Goal: Task Accomplishment & Management: Manage account settings

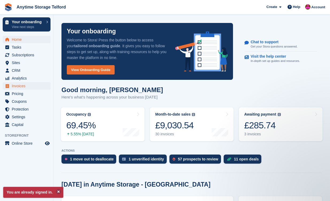
click at [24, 87] on span "Invoices" at bounding box center [28, 85] width 32 height 7
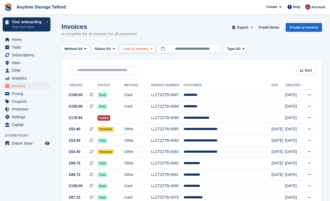
click at [153, 50] on icon at bounding box center [152, 48] width 2 height 3
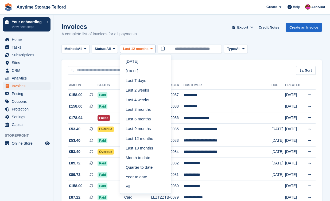
click at [153, 50] on icon at bounding box center [152, 48] width 2 height 3
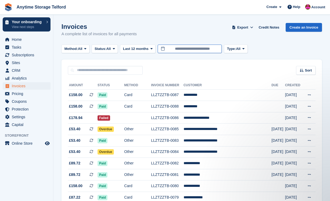
click at [187, 49] on input "**********" at bounding box center [190, 49] width 64 height 9
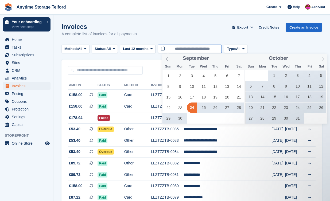
click at [176, 47] on input "**********" at bounding box center [190, 49] width 64 height 9
click at [168, 60] on icon at bounding box center [167, 59] width 4 height 4
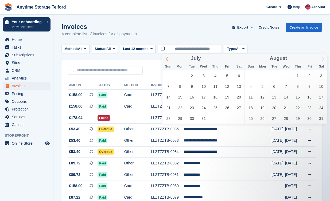
click at [168, 60] on icon at bounding box center [167, 59] width 4 height 4
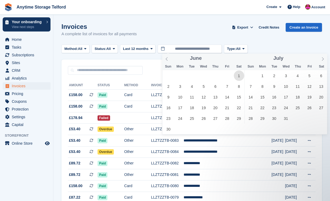
click at [240, 78] on span "1" at bounding box center [239, 76] width 10 height 10
click at [323, 59] on icon at bounding box center [323, 59] width 4 height 4
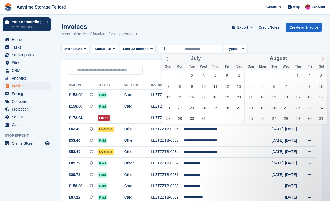
click at [323, 59] on icon at bounding box center [323, 59] width 4 height 4
click at [167, 58] on icon at bounding box center [167, 59] width 4 height 4
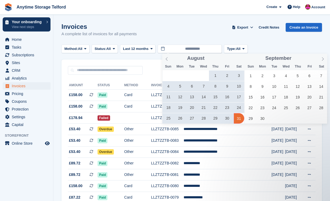
click at [238, 118] on span "31" at bounding box center [239, 118] width 10 height 10
type input "**********"
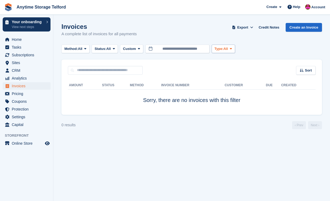
click at [232, 49] on icon at bounding box center [231, 48] width 2 height 3
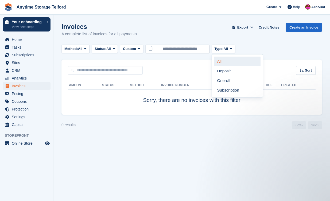
click at [231, 63] on link "All" at bounding box center [237, 62] width 47 height 10
click at [283, 43] on turbo-frame "Invoices A complete list of invoices for all payments Export Export Invoices Ex…" at bounding box center [192, 76] width 261 height 106
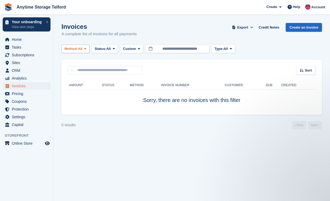
click at [81, 49] on span "All" at bounding box center [80, 48] width 5 height 5
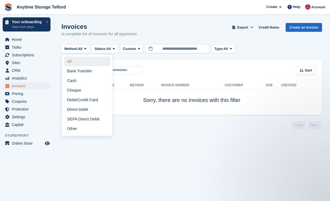
click at [81, 60] on link "All" at bounding box center [87, 62] width 47 height 10
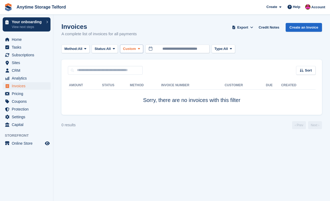
click at [143, 51] on button "Custom" at bounding box center [131, 49] width 23 height 9
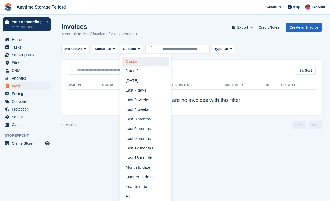
click at [145, 61] on link "Custom" at bounding box center [146, 62] width 47 height 10
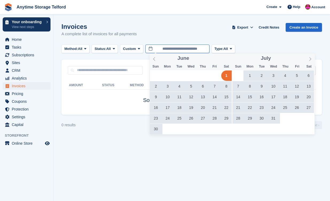
click at [205, 48] on input "**********" at bounding box center [178, 49] width 64 height 9
click at [309, 61] on icon at bounding box center [311, 59] width 4 height 4
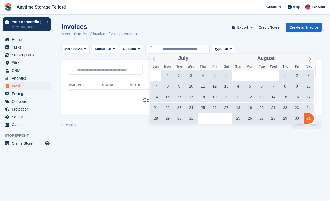
click at [309, 61] on icon at bounding box center [311, 59] width 4 height 4
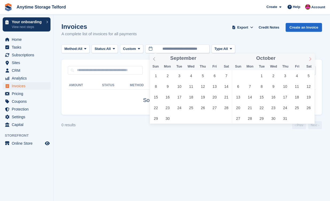
click at [309, 61] on icon at bounding box center [311, 59] width 4 height 4
type input "****"
click at [309, 61] on icon at bounding box center [311, 59] width 4 height 4
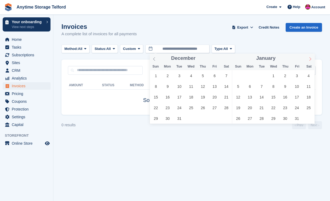
type input "****"
click at [309, 61] on icon at bounding box center [311, 59] width 4 height 4
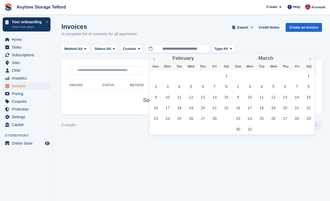
click at [309, 61] on icon at bounding box center [311, 59] width 4 height 4
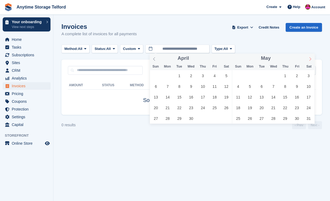
click at [309, 61] on icon at bounding box center [311, 59] width 4 height 4
click at [158, 77] on span "1" at bounding box center [156, 76] width 10 height 10
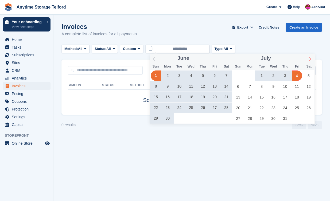
click at [312, 58] on icon at bounding box center [311, 59] width 4 height 4
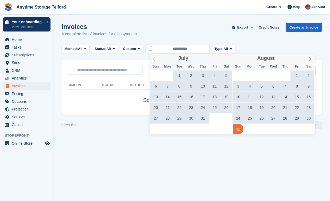
click at [239, 129] on span "31" at bounding box center [238, 129] width 10 height 10
type input "**********"
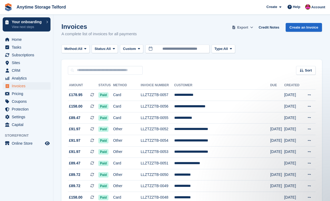
click at [251, 28] on icon at bounding box center [251, 27] width 3 height 3
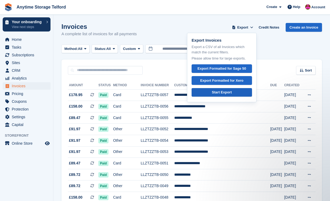
click at [240, 93] on link "Start Export" at bounding box center [222, 92] width 60 height 9
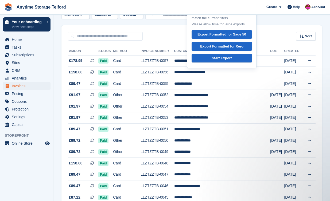
scroll to position [33, 0]
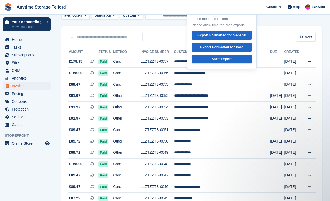
click at [267, 37] on div "Sort Sort by Date created Created (oldest first) Created (newest first)" at bounding box center [192, 33] width 261 height 15
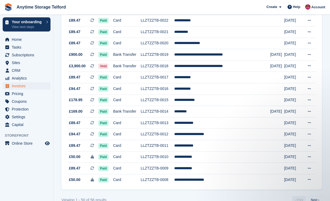
scroll to position [475, 0]
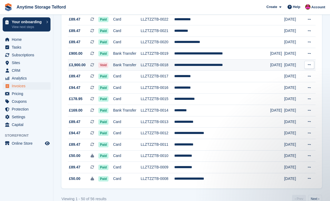
click at [109, 71] on td "Void" at bounding box center [105, 65] width 15 height 12
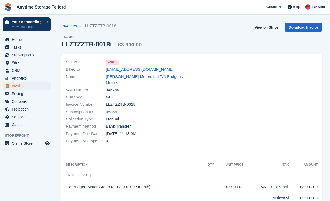
click at [114, 64] on span "Void" at bounding box center [111, 62] width 7 height 5
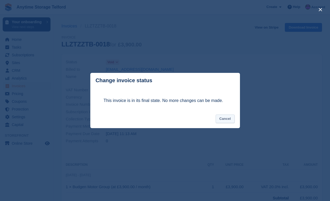
click at [222, 121] on button "Cancel" at bounding box center [225, 119] width 19 height 9
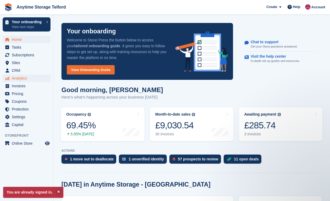
click at [23, 81] on span "Analytics" at bounding box center [28, 78] width 32 height 7
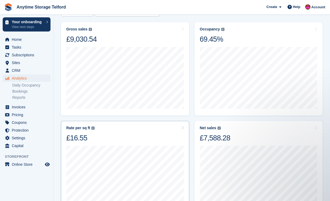
scroll to position [104, 0]
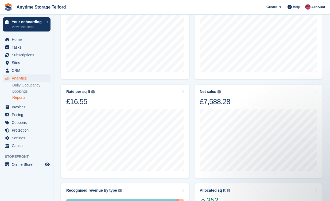
click at [26, 97] on link "Reports" at bounding box center [31, 97] width 38 height 5
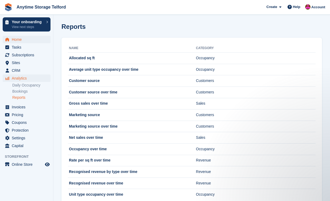
click at [20, 42] on span "Home" at bounding box center [28, 39] width 32 height 7
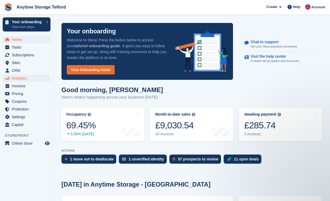
click at [30, 77] on span "Analytics" at bounding box center [28, 78] width 32 height 7
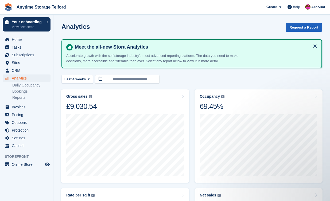
click at [306, 27] on button "Request a Report" at bounding box center [304, 27] width 36 height 9
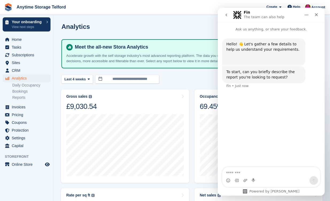
click at [194, 28] on div "Analytics Request a Report" at bounding box center [192, 30] width 261 height 15
click at [317, 14] on icon "Close" at bounding box center [316, 14] width 3 height 3
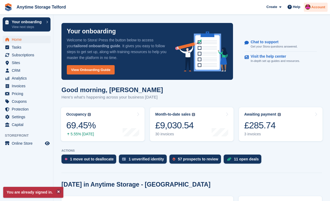
click at [316, 8] on span "Account" at bounding box center [319, 7] width 14 height 5
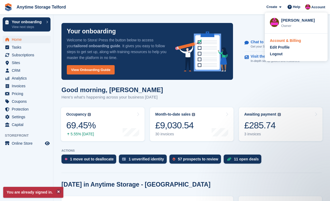
click at [286, 41] on div "Account & Billing" at bounding box center [285, 41] width 31 height 6
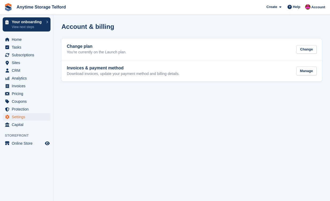
click at [22, 118] on span "Settings" at bounding box center [28, 116] width 32 height 7
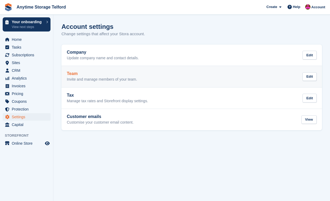
click at [92, 75] on h2 "Team" at bounding box center [102, 73] width 70 height 5
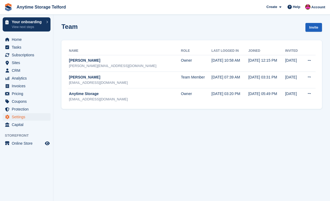
click at [313, 30] on link "Invite" at bounding box center [314, 27] width 17 height 9
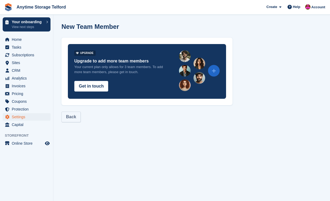
click at [72, 119] on link "Back" at bounding box center [71, 117] width 19 height 11
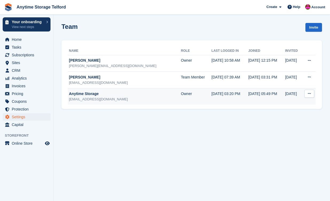
click at [309, 94] on icon at bounding box center [309, 93] width 3 height 3
click at [294, 115] on p "Delete team member" at bounding box center [289, 115] width 47 height 7
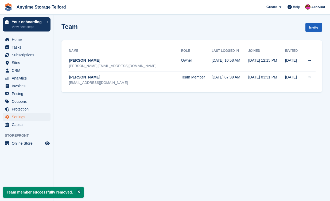
click at [315, 27] on link "Invite" at bounding box center [314, 27] width 17 height 9
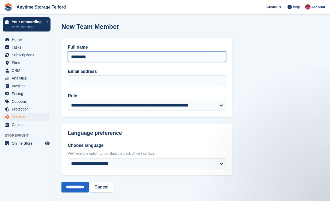
type input "*********"
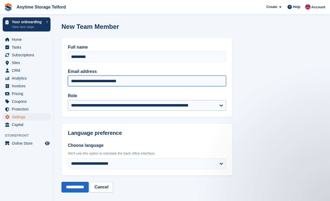
type input "**********"
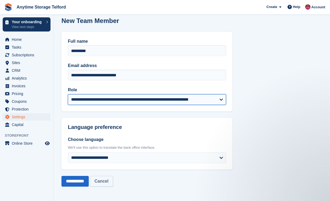
scroll to position [6, 0]
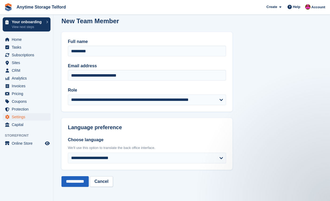
click at [82, 183] on input "**********" at bounding box center [75, 182] width 27 height 11
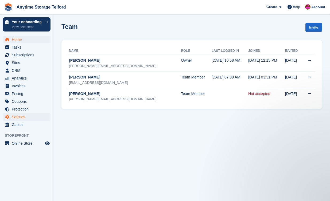
click at [17, 41] on span "Home" at bounding box center [28, 39] width 32 height 7
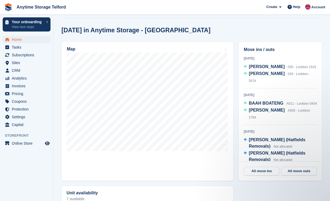
scroll to position [155, 0]
